Goal: Navigation & Orientation: Find specific page/section

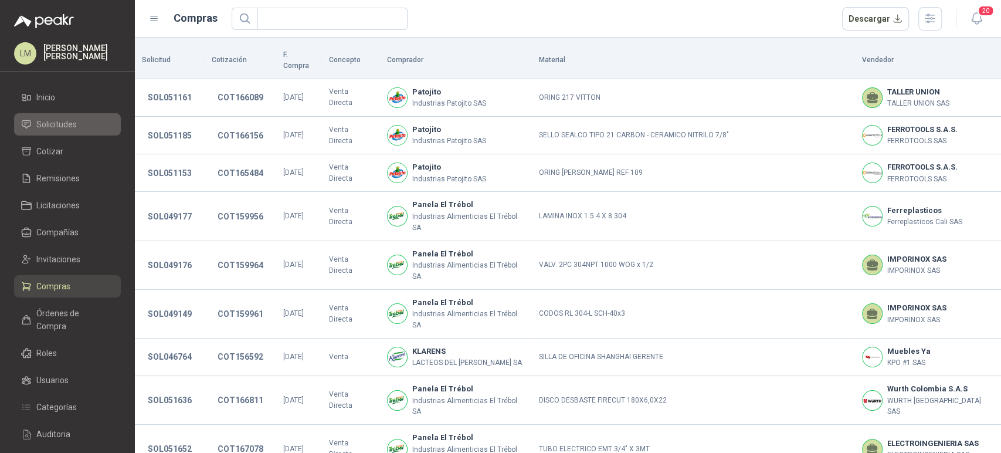
click at [80, 127] on li "Solicitudes" at bounding box center [67, 124] width 93 height 13
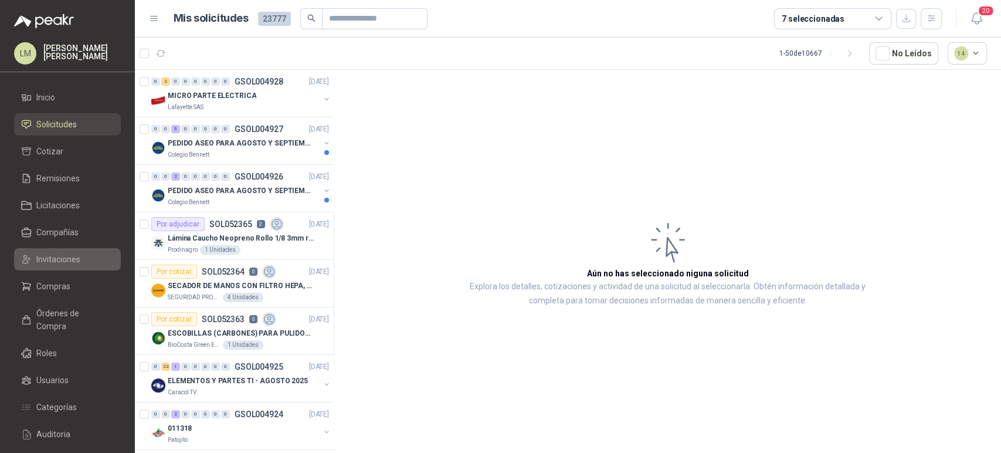
click at [55, 251] on link "Invitaciones" at bounding box center [67, 259] width 107 height 22
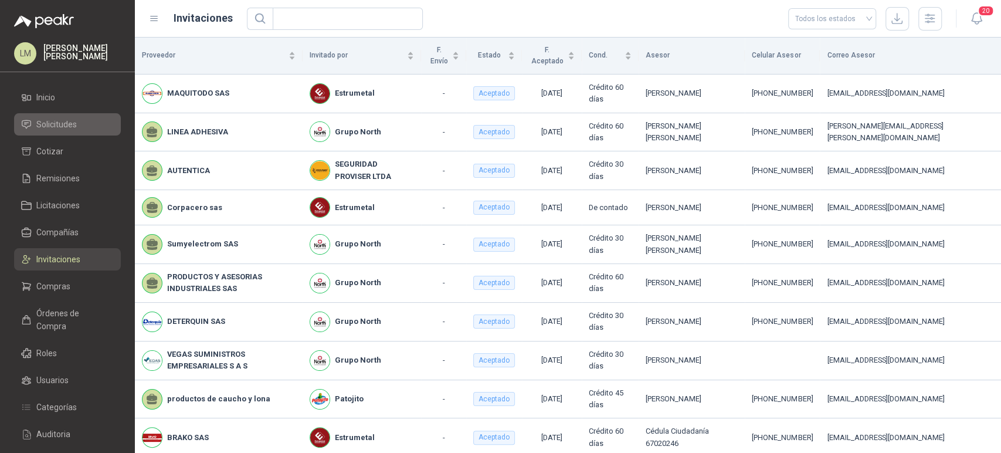
click at [70, 123] on span "Solicitudes" at bounding box center [56, 124] width 40 height 13
